Goal: Transaction & Acquisition: Purchase product/service

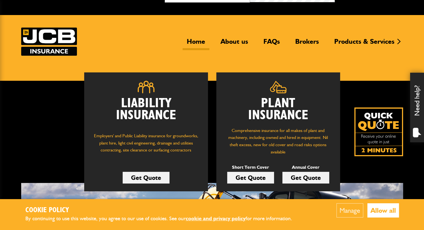
scroll to position [23, 0]
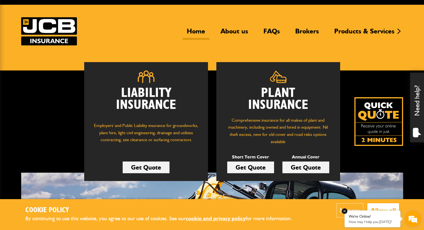
click at [385, 212] on div "We're Online! How may I help you [DATE]?" at bounding box center [372, 219] width 56 height 17
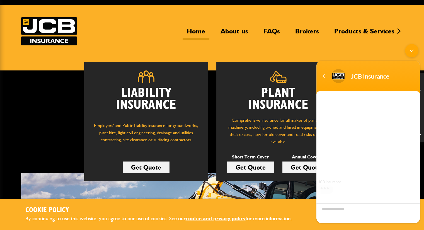
scroll to position [0, 0]
click at [406, 54] on div "Minimize live chat window" at bounding box center [411, 50] width 13 height 13
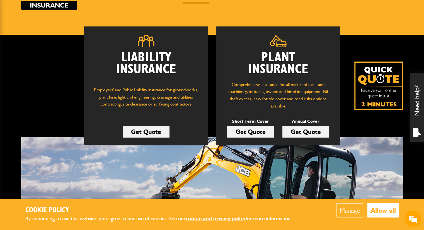
scroll to position [36, 0]
click at [253, 132] on link "Get Quote" at bounding box center [250, 132] width 47 height 12
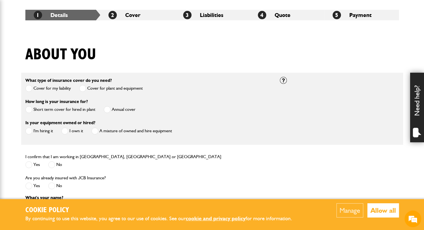
scroll to position [101, 0]
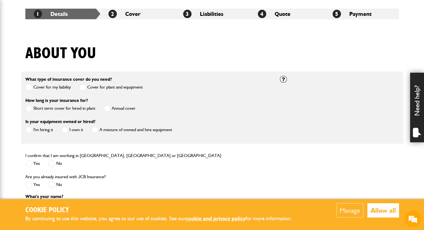
click at [386, 209] on button "Allow all" at bounding box center [382, 210] width 31 height 14
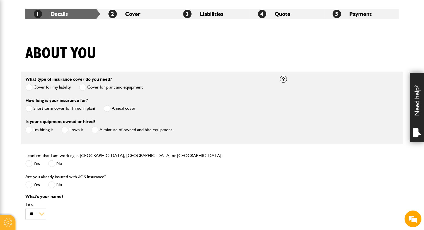
scroll to position [36, 0]
click at [62, 108] on label "Short term cover for hired in plant" at bounding box center [60, 108] width 70 height 7
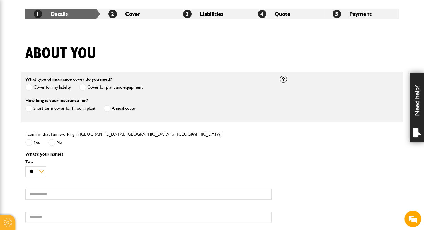
click at [32, 143] on span at bounding box center [28, 142] width 7 height 7
click at [41, 172] on select "** *** **** ** ** **" at bounding box center [35, 171] width 21 height 11
click at [94, 185] on label "First name" at bounding box center [148, 184] width 246 height 4
click at [94, 189] on input "First name" at bounding box center [148, 194] width 246 height 11
click at [88, 195] on input "First name" at bounding box center [148, 194] width 246 height 11
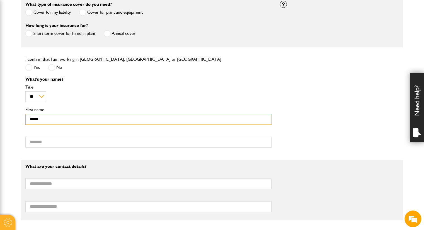
scroll to position [189, 0]
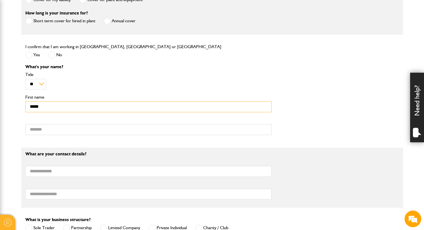
type input "*****"
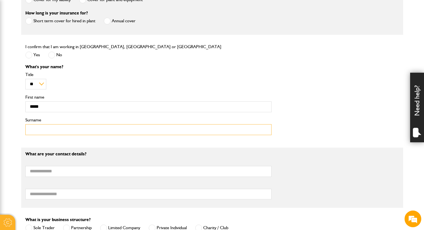
click at [106, 126] on input "Surname" at bounding box center [148, 129] width 246 height 11
type input "********"
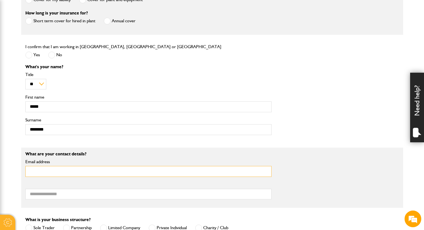
click at [94, 172] on input "Email address" at bounding box center [148, 171] width 246 height 11
type input "**********"
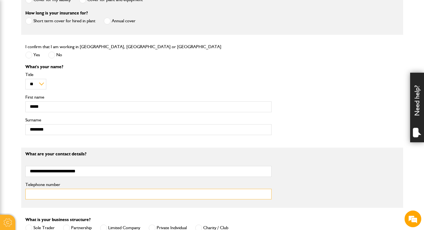
click at [144, 192] on input "Telephone number" at bounding box center [148, 194] width 246 height 11
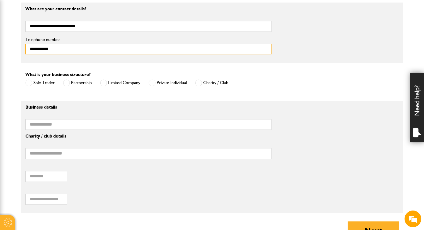
scroll to position [333, 0]
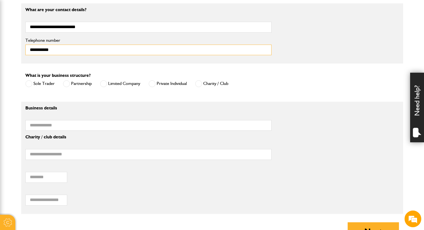
type input "**********"
click at [162, 87] on label "Private Individual" at bounding box center [167, 83] width 38 height 7
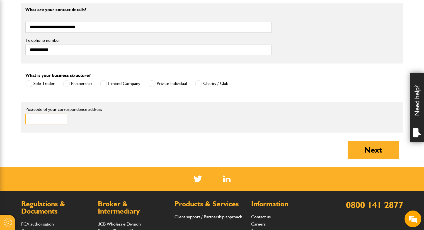
click at [52, 116] on input "Postcode of your correspondence address" at bounding box center [46, 119] width 42 height 11
type input "*******"
click at [364, 150] on button "Next" at bounding box center [372, 150] width 51 height 18
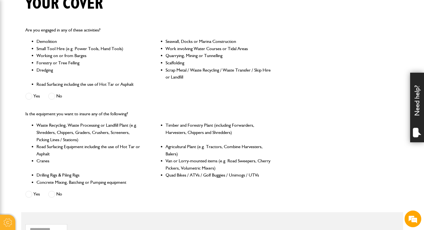
scroll to position [153, 0]
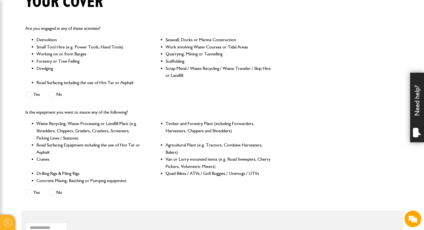
click at [31, 95] on span at bounding box center [28, 94] width 7 height 7
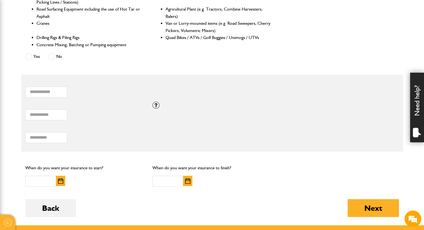
scroll to position [289, 0]
click at [31, 59] on span at bounding box center [28, 56] width 7 height 7
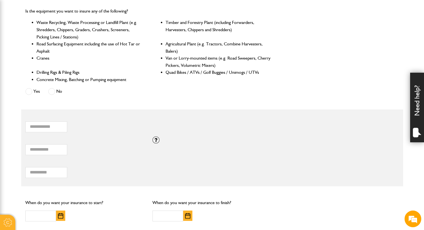
scroll to position [251, 0]
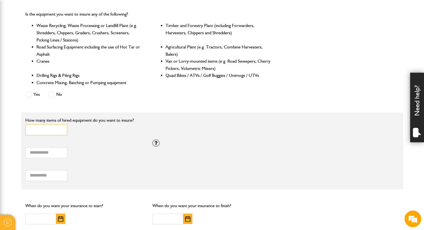
click at [41, 133] on input "*" at bounding box center [46, 130] width 42 height 11
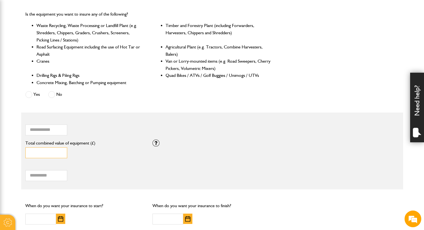
click at [45, 154] on input "*" at bounding box center [46, 152] width 42 height 11
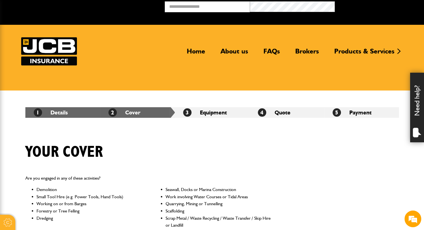
scroll to position [0, 0]
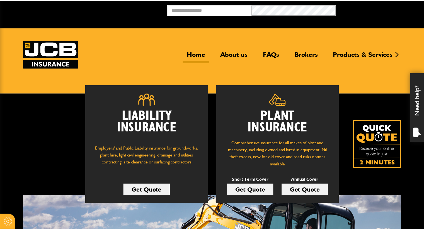
scroll to position [58, 0]
